Goal: Task Accomplishment & Management: Use online tool/utility

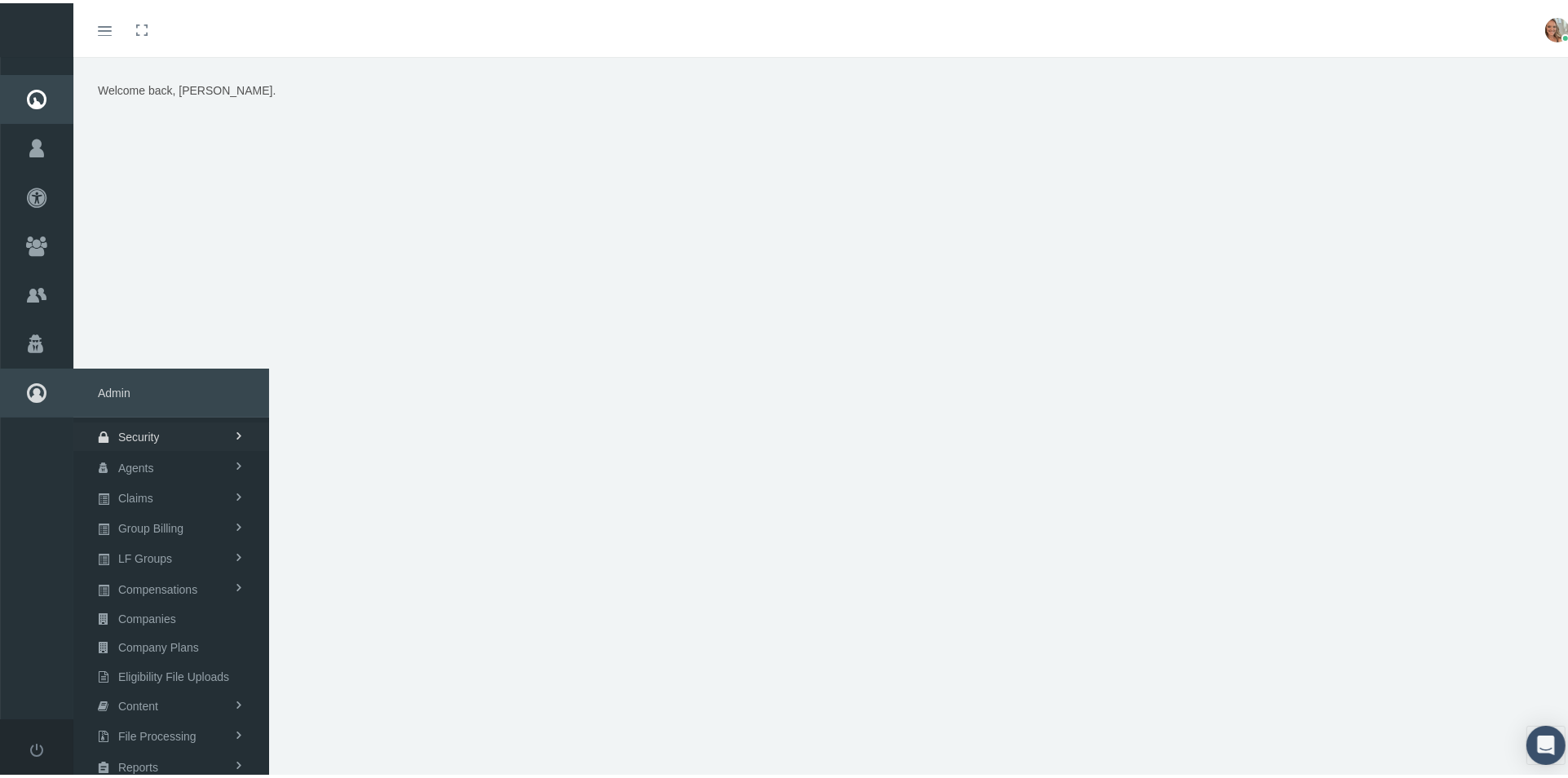
click at [149, 429] on span "Security" at bounding box center [138, 433] width 42 height 28
click at [143, 516] on span "User Lookup" at bounding box center [130, 524] width 65 height 28
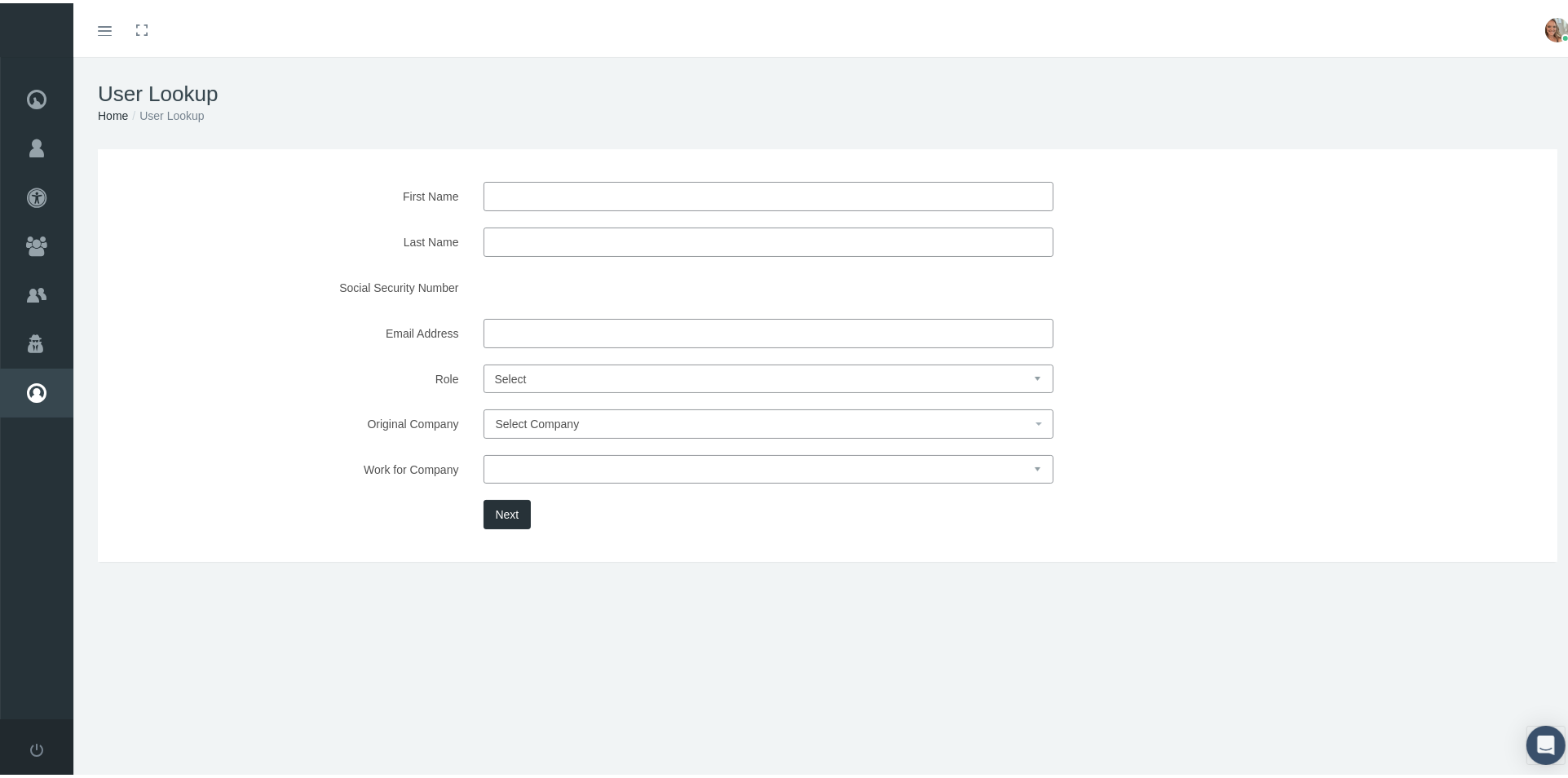
click at [631, 184] on input "First Name" at bounding box center [768, 193] width 570 height 30
type input "[PERSON_NAME]"
click at [499, 508] on button "Next" at bounding box center [507, 511] width 48 height 30
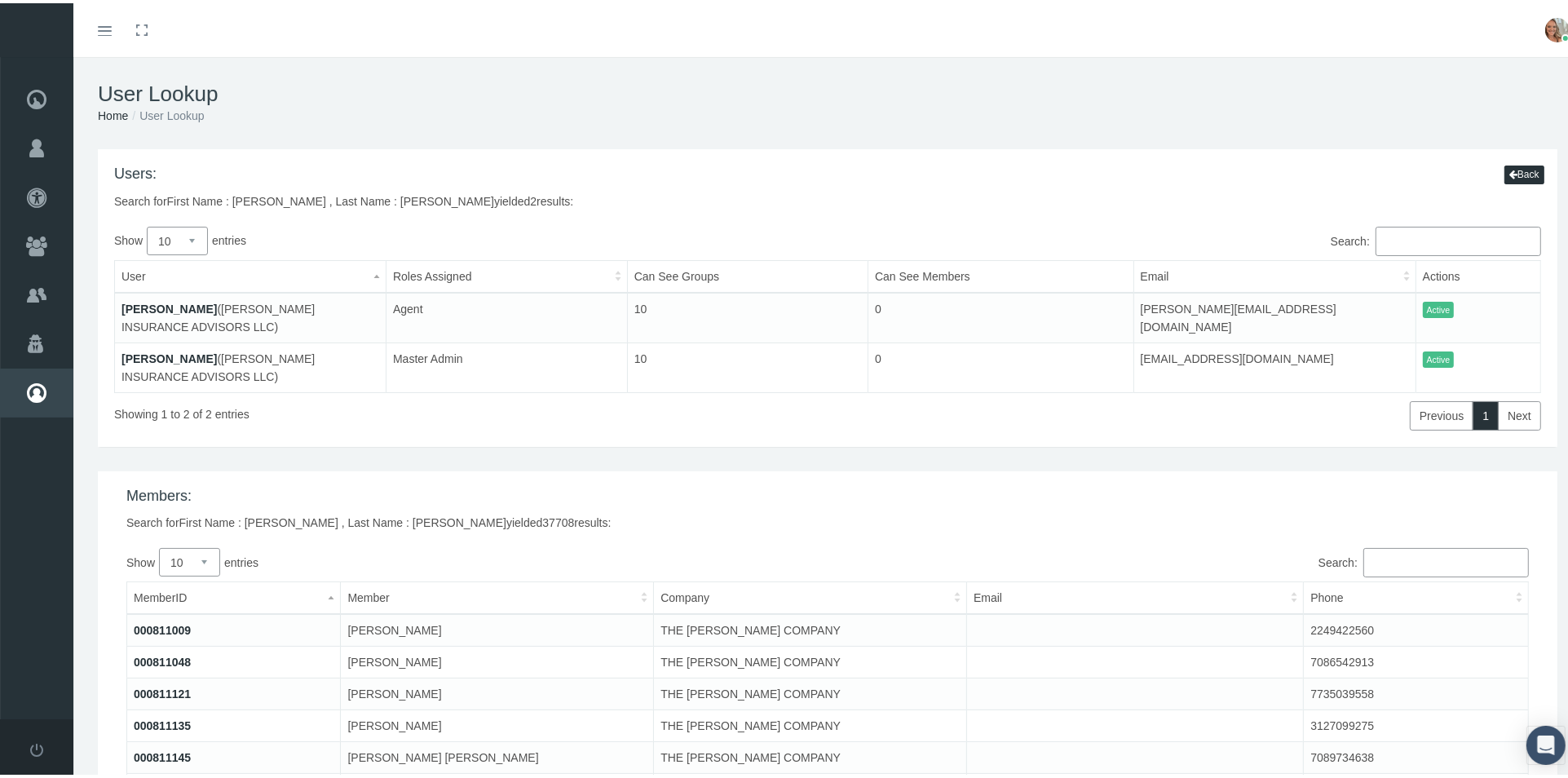
click at [137, 352] on link "[PERSON_NAME]" at bounding box center [169, 355] width 95 height 13
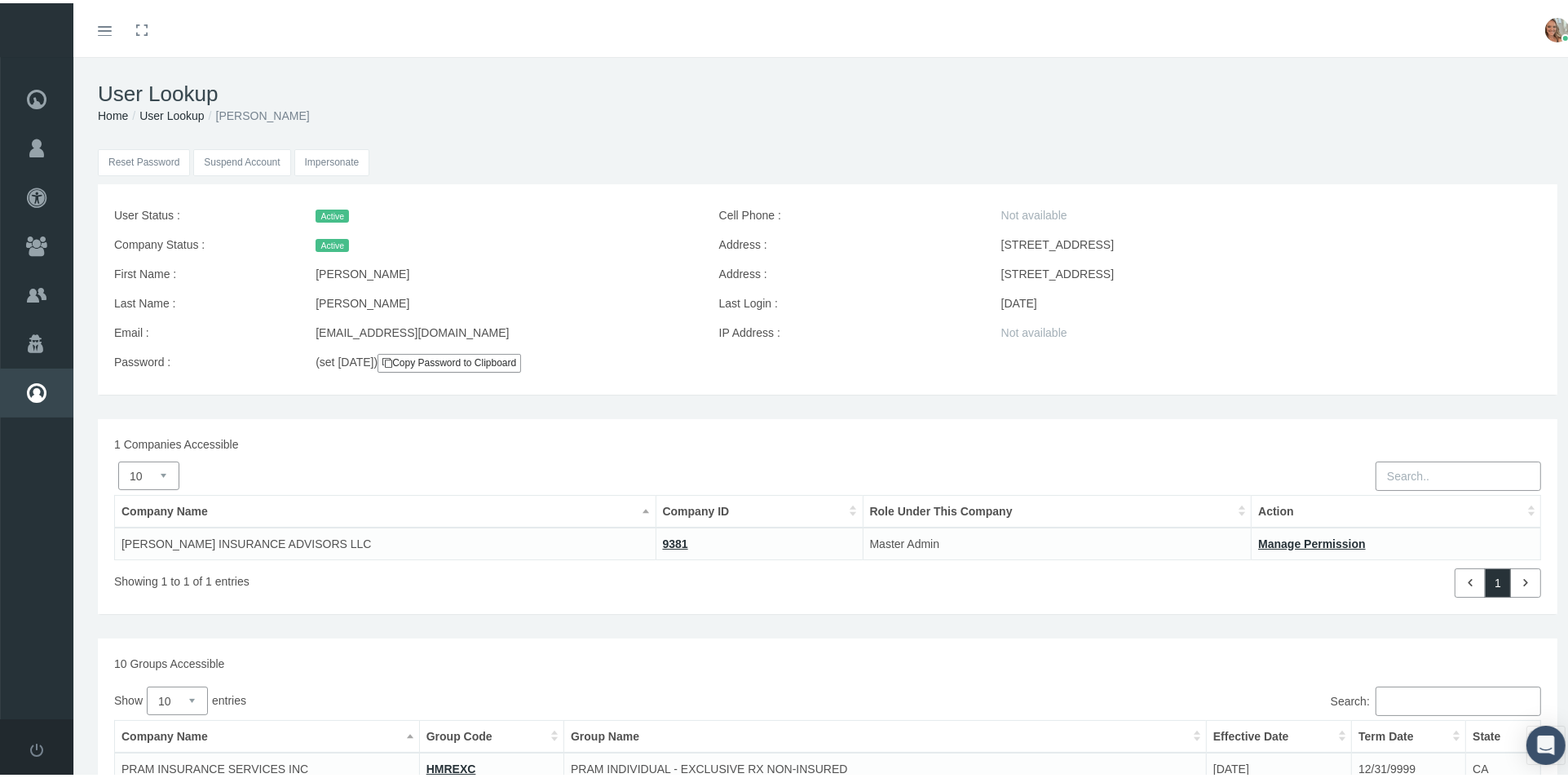
click at [322, 161] on input "Impersonate" at bounding box center [332, 160] width 76 height 27
